Goal: Task Accomplishment & Management: Complete application form

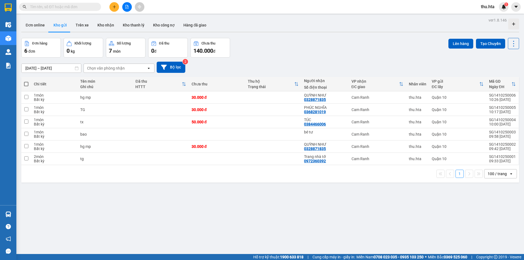
click at [115, 4] on button at bounding box center [114, 7] width 10 height 10
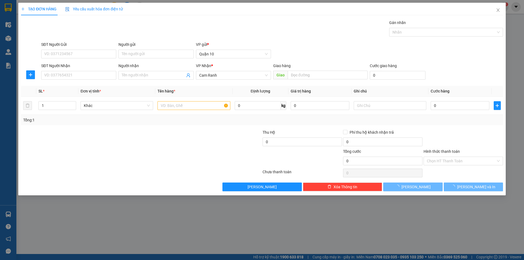
click at [81, 80] on div "SĐT Người Nhận VD: 0377654321" at bounding box center [78, 72] width 75 height 19
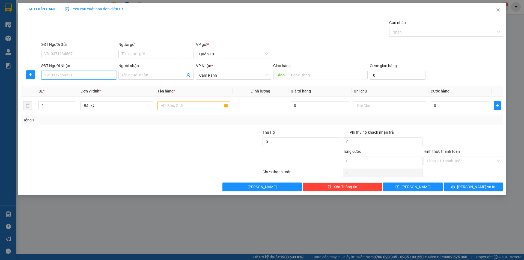
click at [80, 78] on input "SĐT Người Nhận" at bounding box center [78, 75] width 75 height 9
drag, startPoint x: 84, startPoint y: 86, endPoint x: 189, endPoint y: 87, distance: 104.5
click at [85, 85] on div "0972360392 - Trang nhà tớ" at bounding box center [78, 86] width 69 height 6
type input "0972360392"
type input "Trang nhà tớ"
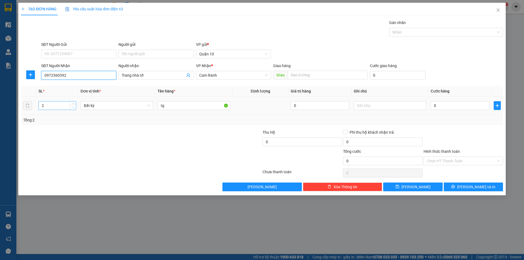
type input "0972360392"
type input "1"
click at [72, 108] on span "down" at bounding box center [73, 107] width 3 height 3
drag, startPoint x: 462, startPoint y: 185, endPoint x: 224, endPoint y: 52, distance: 272.6
click at [462, 185] on button "[PERSON_NAME] và In" at bounding box center [473, 187] width 59 height 9
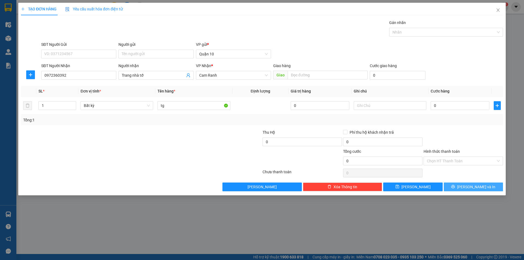
click at [477, 186] on span "[PERSON_NAME] và In" at bounding box center [476, 187] width 38 height 6
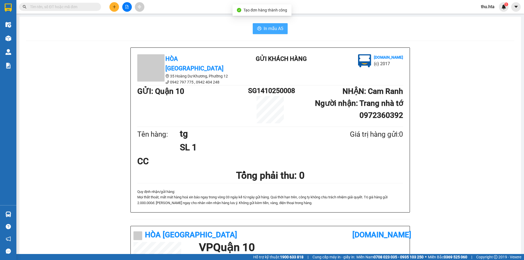
drag, startPoint x: 283, startPoint y: 34, endPoint x: 280, endPoint y: 31, distance: 4.1
click at [282, 32] on button "In mẫu A5" at bounding box center [270, 28] width 35 height 11
click at [280, 31] on span "In mẫu A5" at bounding box center [274, 28] width 20 height 7
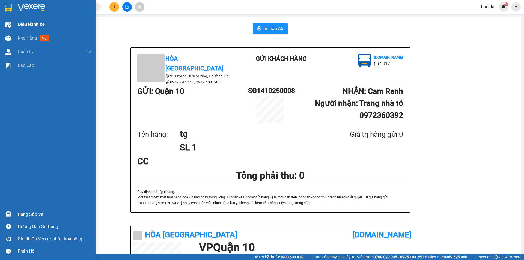
click at [23, 31] on div "Điều hành xe" at bounding box center [55, 25] width 74 height 14
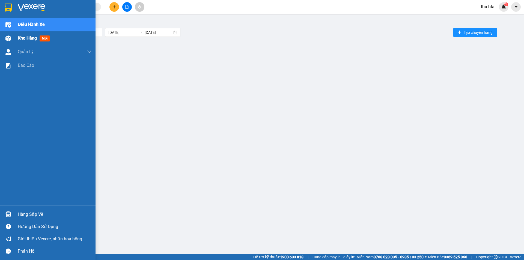
click at [24, 37] on span "Kho hàng" at bounding box center [27, 37] width 19 height 5
